Goal: Task Accomplishment & Management: Use online tool/utility

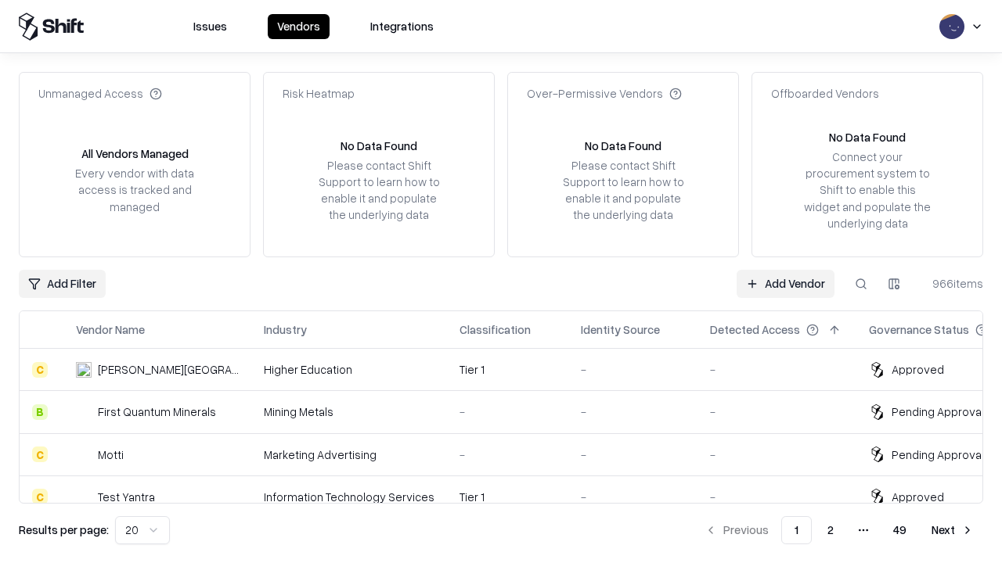
click at [785, 283] on link "Add Vendor" at bounding box center [785, 284] width 98 height 28
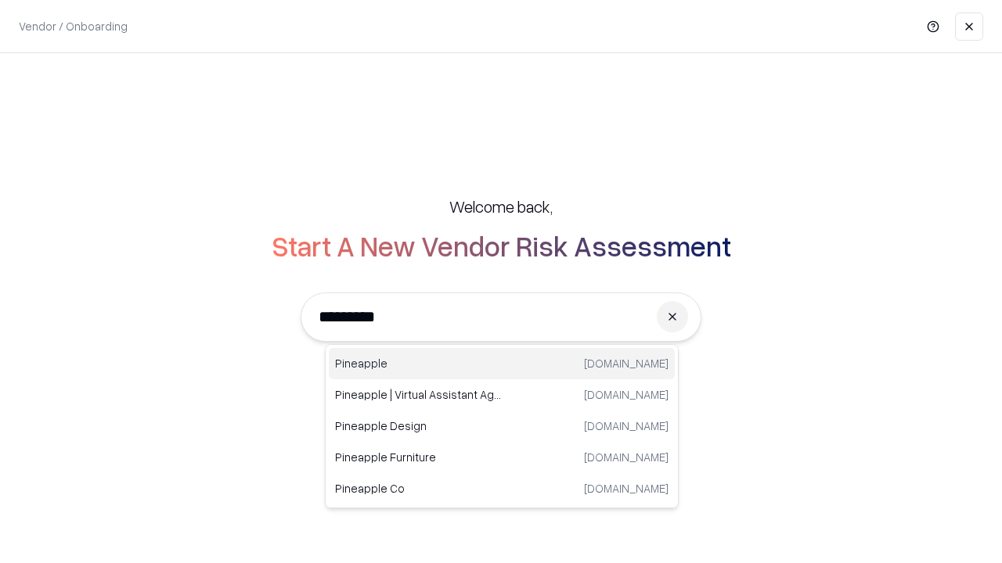
click at [502, 364] on div "Pineapple [DOMAIN_NAME]" at bounding box center [502, 363] width 346 height 31
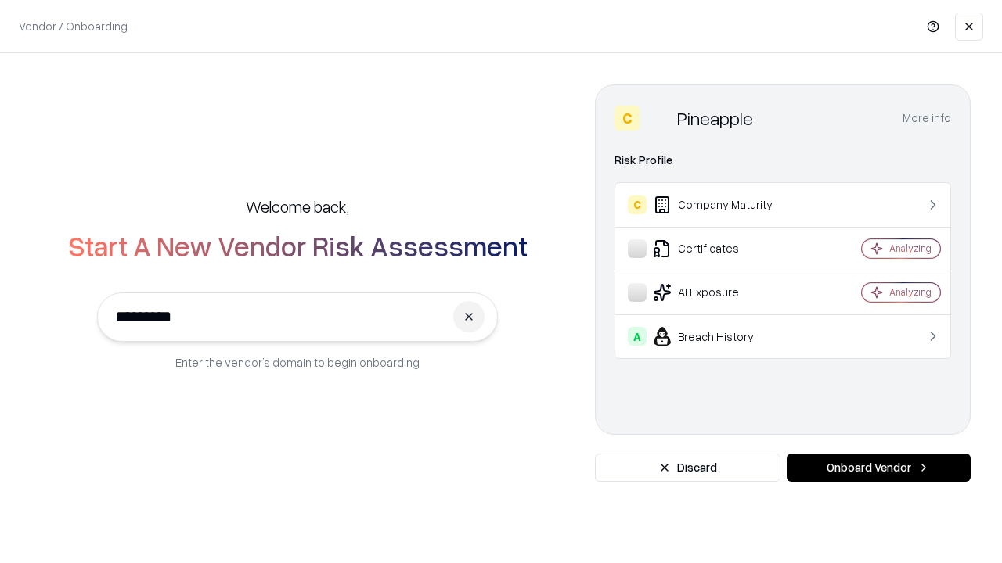
type input "*********"
click at [878, 468] on button "Onboard Vendor" at bounding box center [878, 468] width 184 height 28
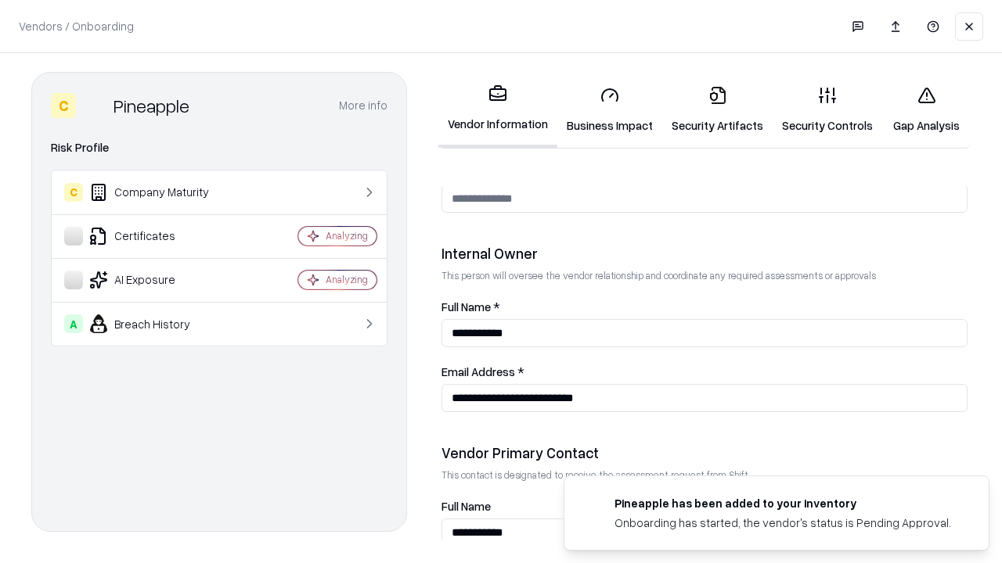
scroll to position [811, 0]
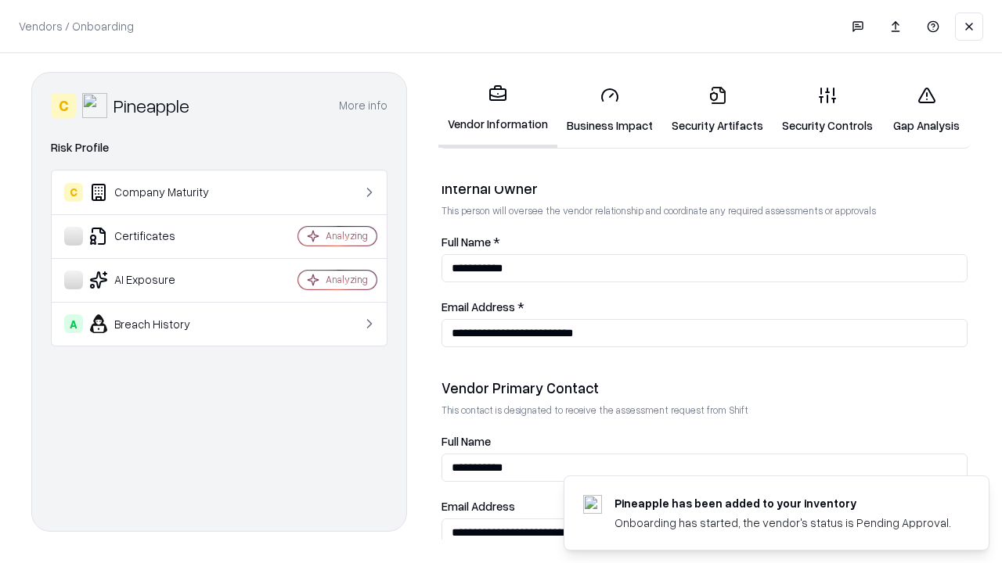
click at [610, 110] on link "Business Impact" at bounding box center [609, 110] width 105 height 73
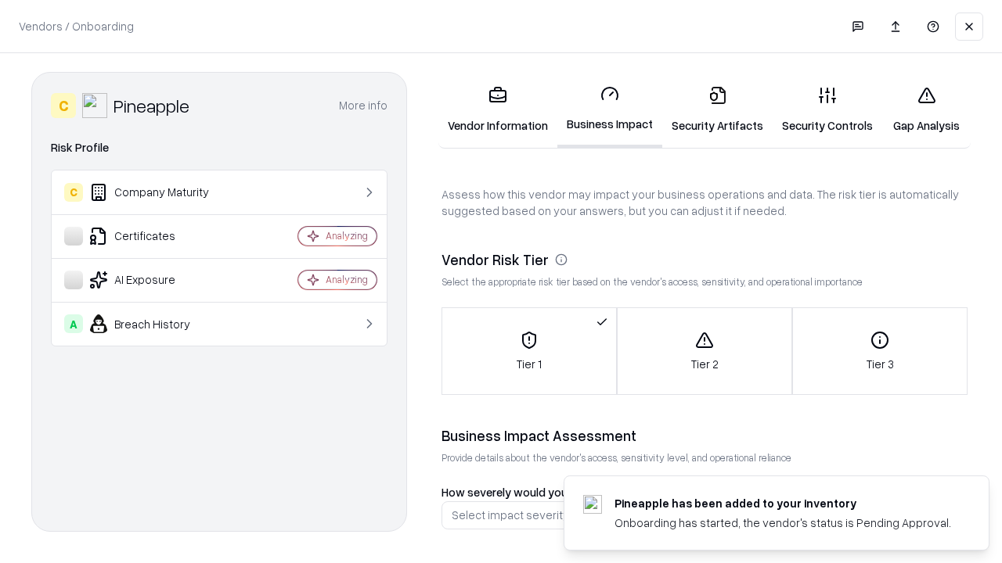
click at [717, 110] on link "Security Artifacts" at bounding box center [717, 110] width 110 height 73
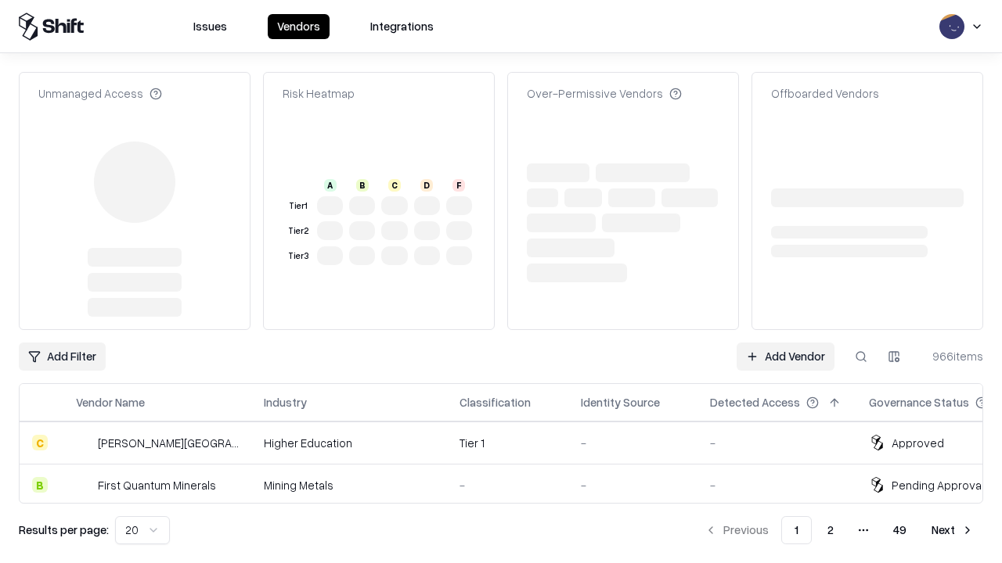
click at [785, 343] on link "Add Vendor" at bounding box center [785, 357] width 98 height 28
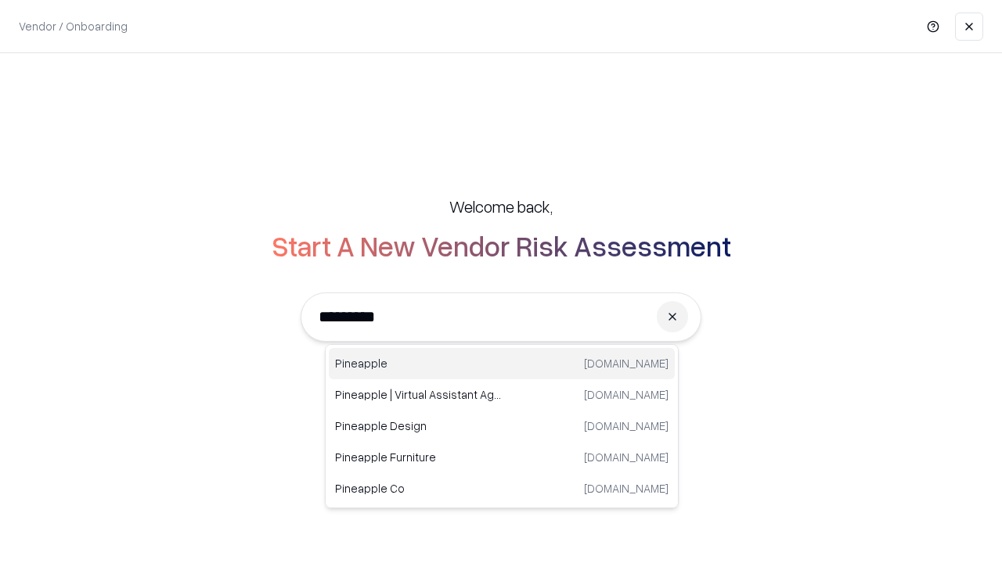
click at [502, 364] on div "Pineapple [DOMAIN_NAME]" at bounding box center [502, 363] width 346 height 31
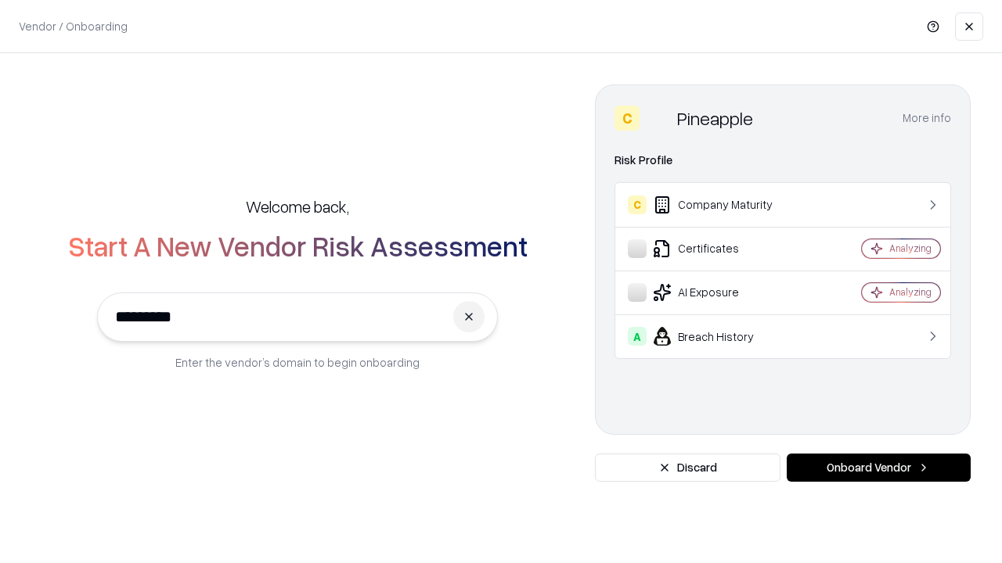
type input "*********"
click at [878, 468] on button "Onboard Vendor" at bounding box center [878, 468] width 184 height 28
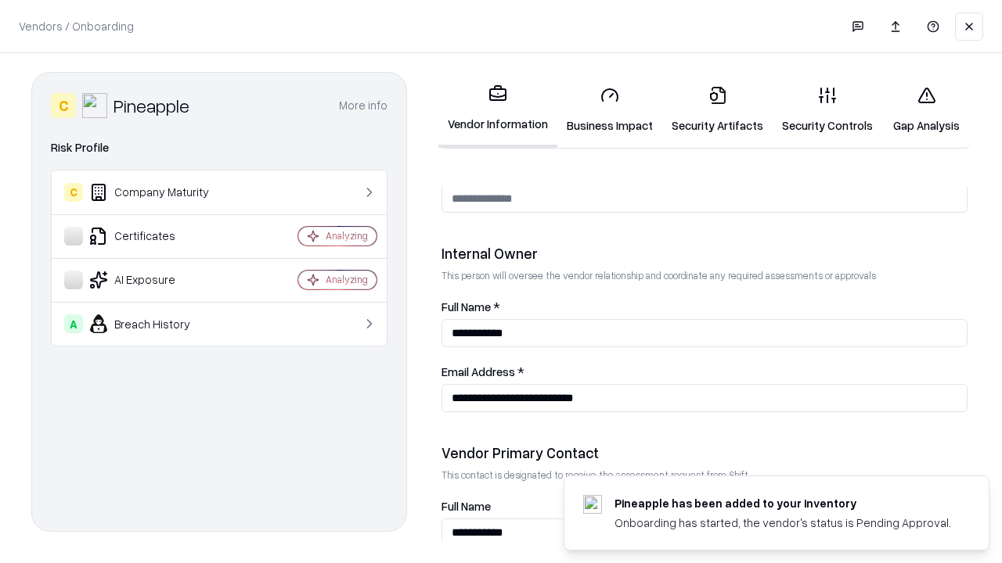
scroll to position [811, 0]
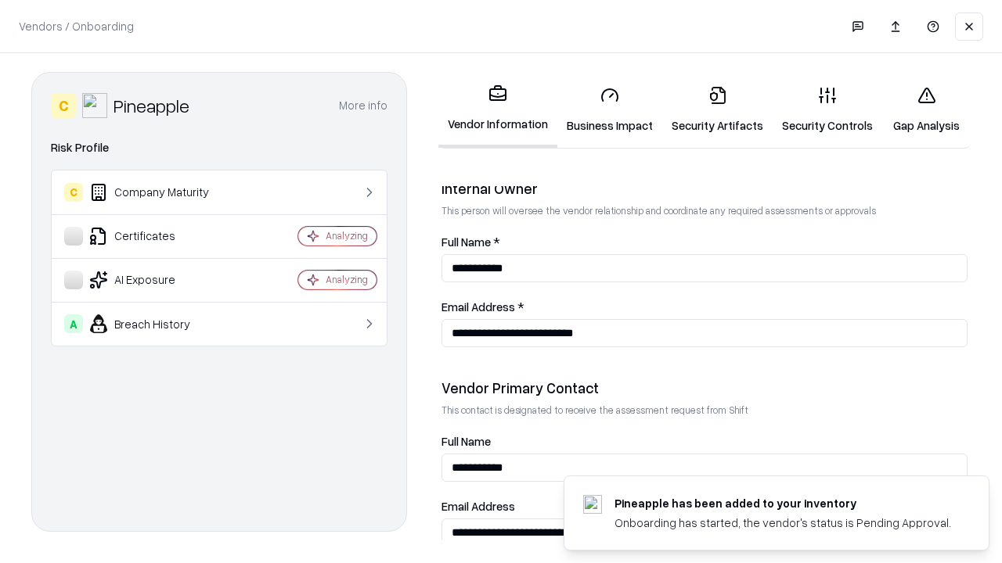
click at [926, 110] on link "Gap Analysis" at bounding box center [926, 110] width 88 height 73
